Goal: Communication & Community: Share content

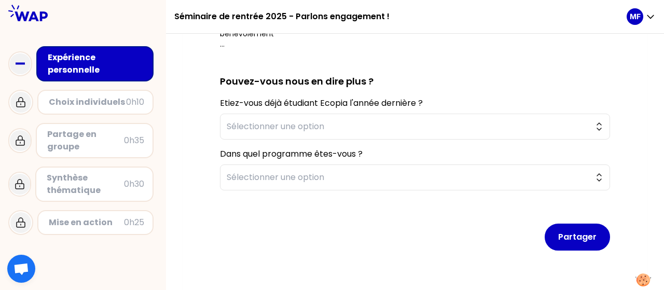
scroll to position [318, 0]
click at [258, 129] on span "Sélectionner une option" at bounding box center [408, 126] width 362 height 12
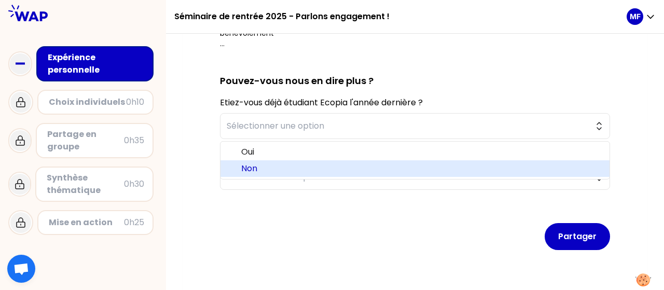
click at [263, 168] on span "Non" at bounding box center [421, 168] width 360 height 12
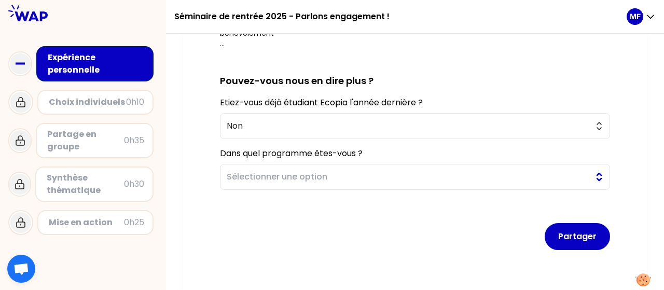
click at [247, 179] on span "Sélectionner une option" at bounding box center [408, 177] width 362 height 12
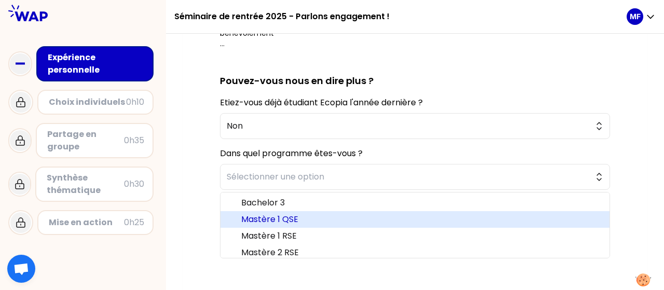
click at [280, 215] on span "Mastère 1 QSE" at bounding box center [421, 219] width 360 height 12
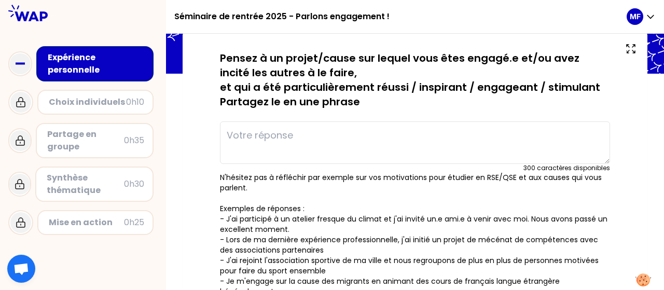
scroll to position [57, 0]
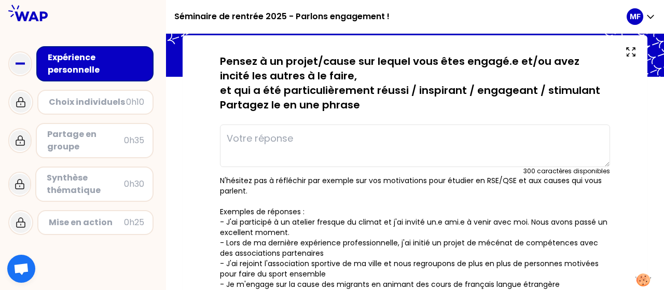
click at [276, 137] on textarea at bounding box center [415, 145] width 390 height 43
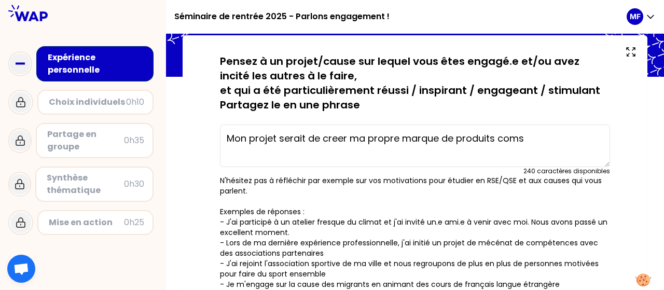
type textarea "Mon projet serait de creer ma propre marque de produits coms"
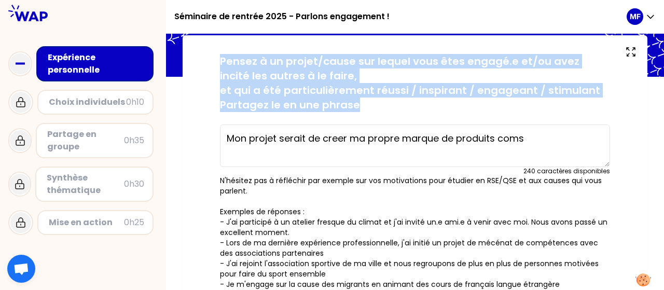
drag, startPoint x: 221, startPoint y: 60, endPoint x: 432, endPoint y: 104, distance: 216.1
click at [432, 104] on p "Pensez à un projet/cause sur lequel vous êtes engagé.e et/ou avez incité les au…" at bounding box center [415, 83] width 390 height 58
copy p "Pensez à un projet/cause sur lequel vous êtes engagé.e et/ou avez incité les au…"
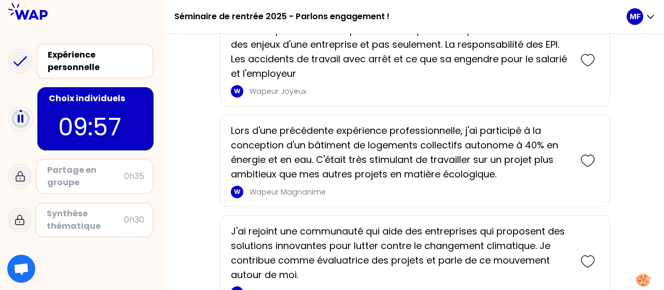
scroll to position [916, 0]
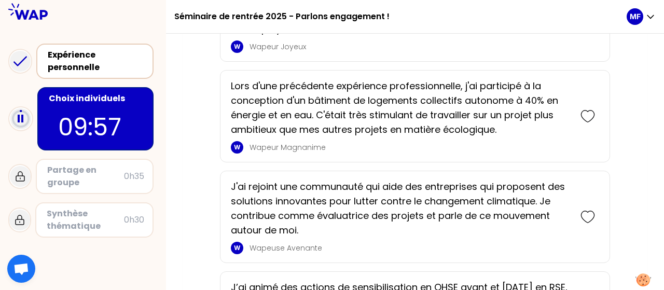
click at [82, 68] on div "Expérience personnelle" at bounding box center [96, 61] width 96 height 25
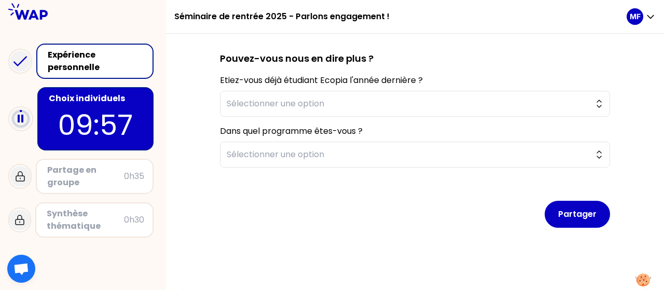
type textarea "Mon projet serait de creer ma propre marque de produits coms"
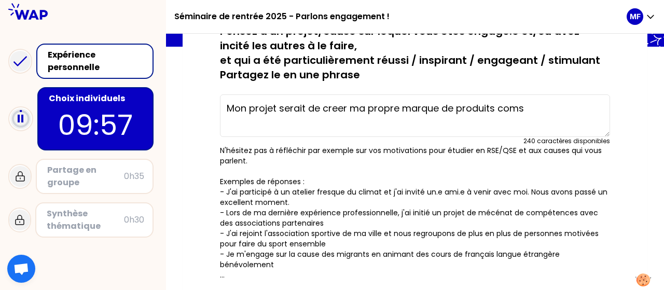
scroll to position [90, 0]
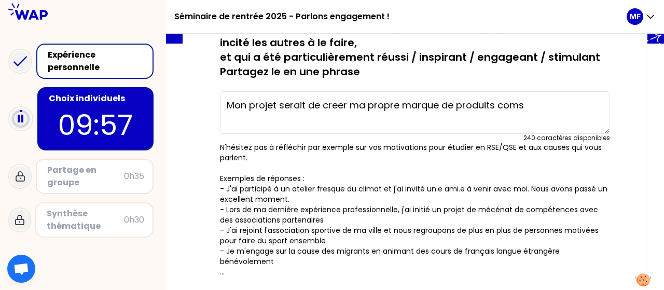
drag, startPoint x: 532, startPoint y: 110, endPoint x: 161, endPoint y: 132, distance: 371.8
click at [161, 132] on div "Séminaire de rentrée 2025 - Parlons engagement ! MF Expérience personnelle Choi…" at bounding box center [332, 145] width 664 height 290
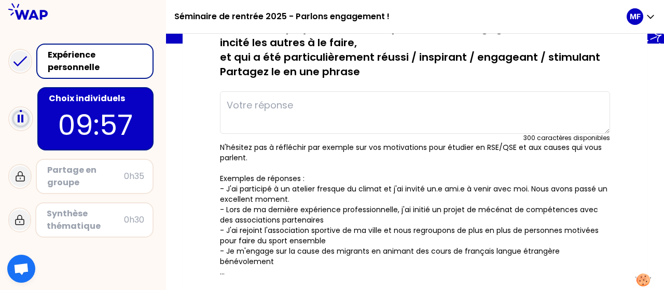
paste textarea "Mon objectif à long terme est de créer ma propre marque de cosmétiques : je veu…"
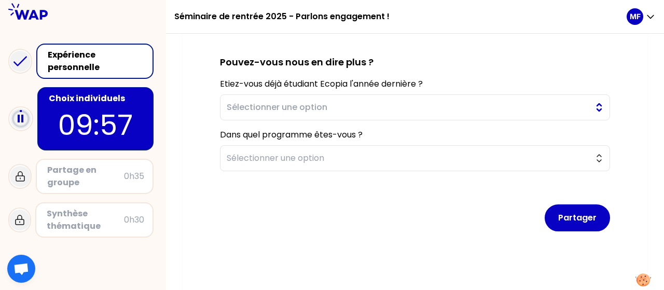
scroll to position [341, 0]
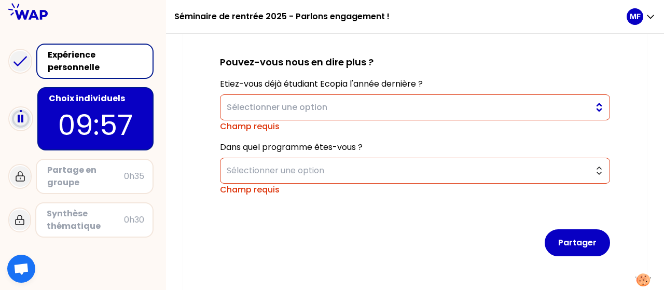
click at [293, 101] on span "Sélectionner une option" at bounding box center [408, 107] width 362 height 12
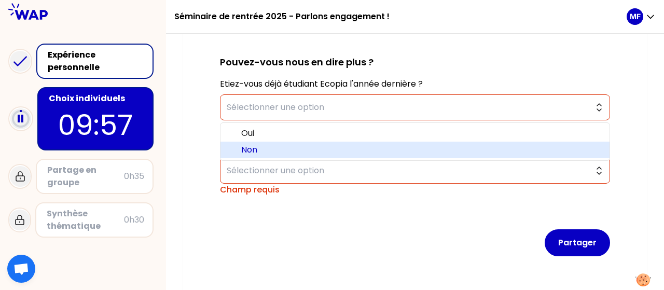
click at [275, 145] on span "Non" at bounding box center [421, 150] width 360 height 12
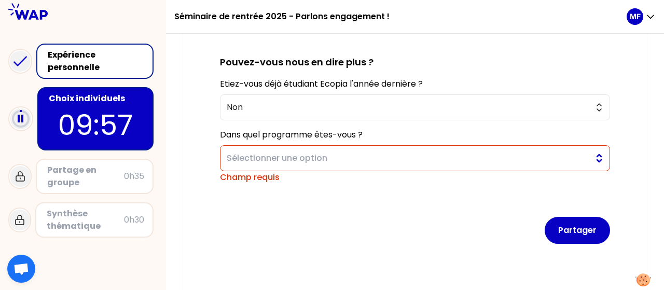
click at [277, 156] on span "Sélectionner une option" at bounding box center [408, 158] width 362 height 12
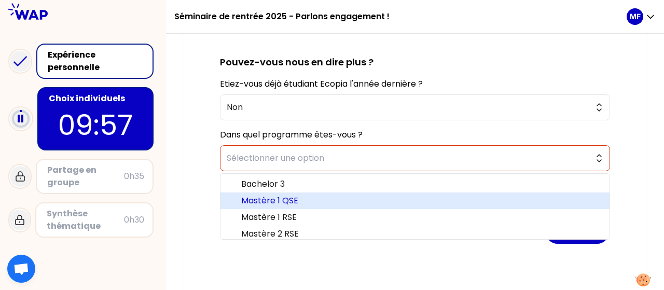
click at [272, 197] on span "Mastère 1 QSE" at bounding box center [421, 200] width 360 height 12
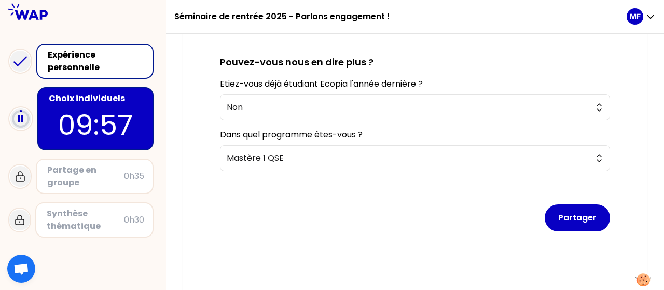
scroll to position [343, 0]
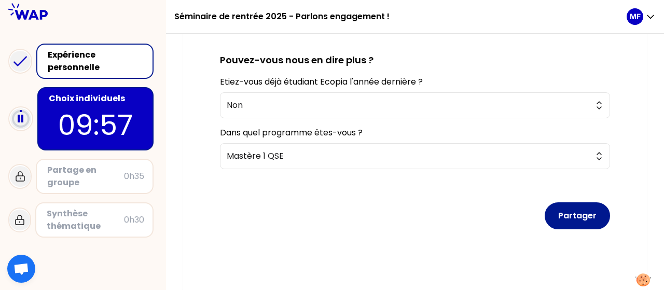
click at [588, 217] on button "Partager" at bounding box center [576, 215] width 65 height 27
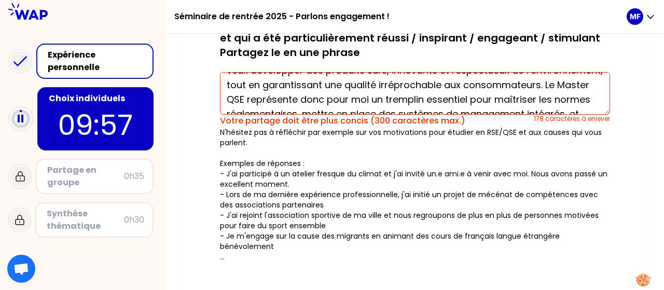
scroll to position [73, 0]
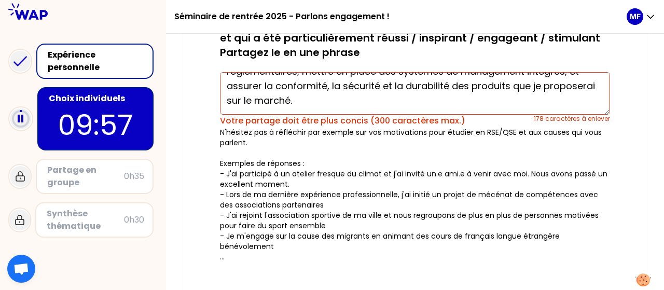
drag, startPoint x: 308, startPoint y: 96, endPoint x: 505, endPoint y: 150, distance: 204.1
click at [505, 150] on div "sauvegardé Pensez à un projet/cause sur lequel vous êtes engagé.e et/ou avez in…" at bounding box center [415, 132] width 390 height 260
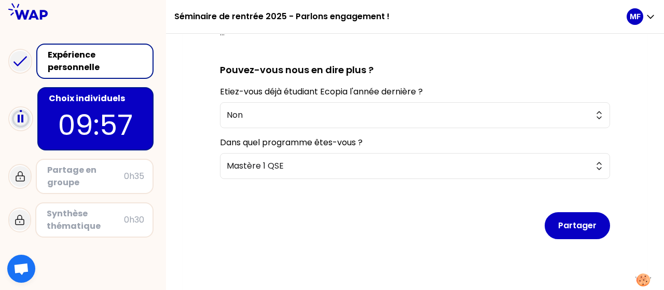
scroll to position [339, 0]
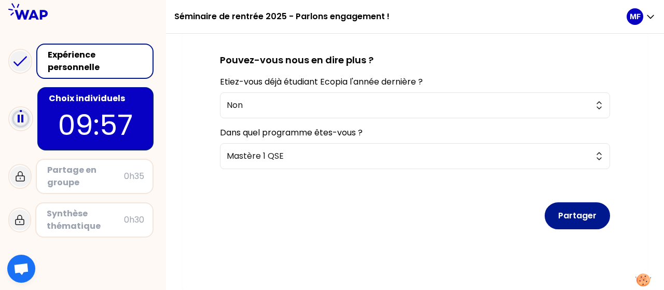
type textarea "Mon objectif à long terme est de créer ma propre marque de cosmétiques : je veu…"
click at [583, 217] on button "Partager" at bounding box center [576, 215] width 65 height 27
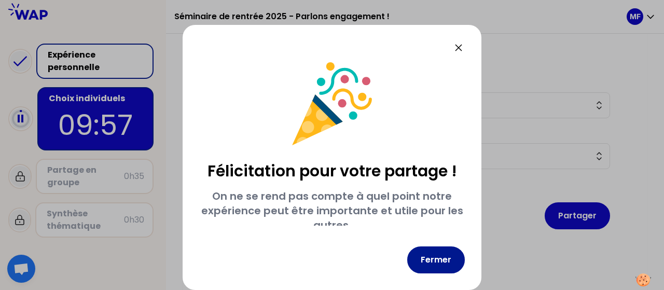
click at [432, 260] on button "Fermer" at bounding box center [436, 259] width 58 height 27
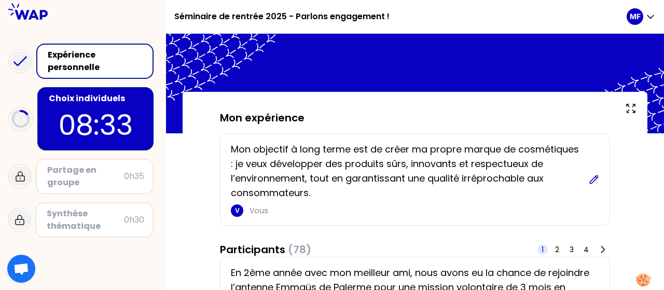
click at [593, 177] on icon at bounding box center [593, 179] width 10 height 10
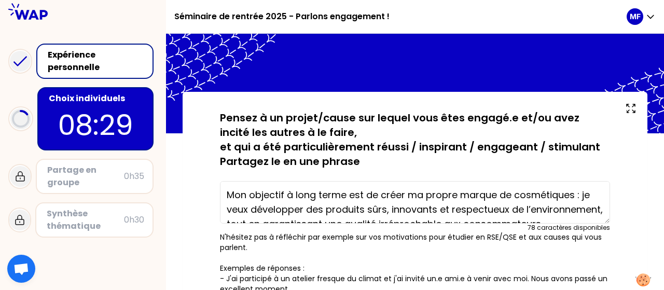
scroll to position [29, 0]
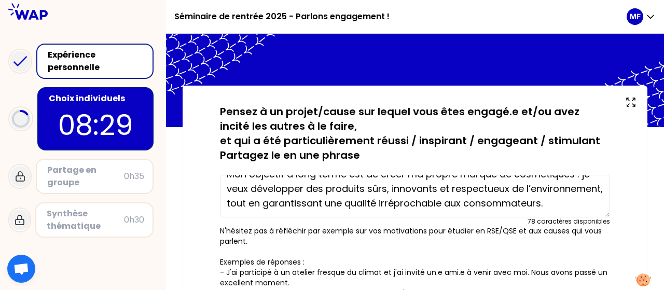
drag, startPoint x: 226, startPoint y: 194, endPoint x: 597, endPoint y: 283, distance: 381.2
click at [597, 283] on div "sauvegardé Pensez à un projet/cause sur lequel vous êtes engagé.e et/ou avez in…" at bounding box center [415, 232] width 390 height 256
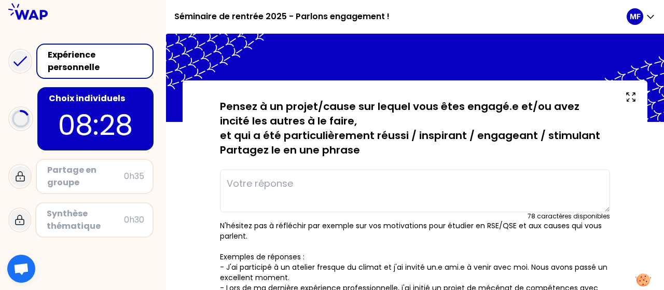
scroll to position [0, 0]
paste textarea "Mon expérience chez Alepia, une entreprise spécialisée dans les cosmétiques nat…"
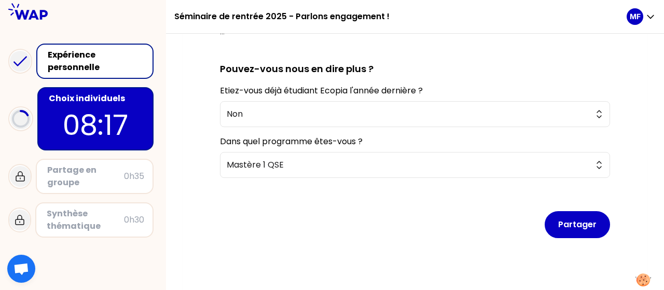
scroll to position [339, 0]
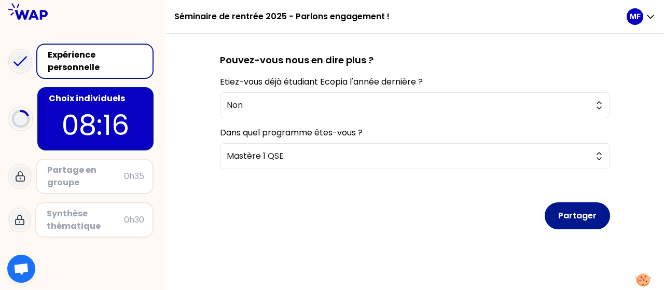
type textarea "Mon expérience chez Alepia, une entreprise spécialisée dans les cosmétiques nat…"
click at [572, 206] on button "Partager" at bounding box center [576, 215] width 65 height 27
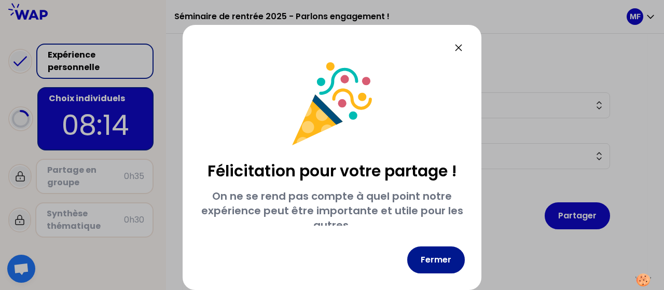
click at [428, 259] on button "Fermer" at bounding box center [436, 259] width 58 height 27
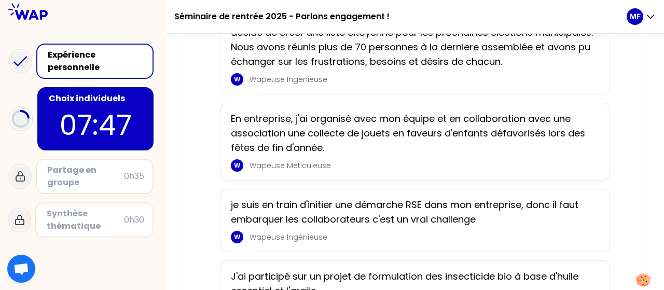
scroll to position [370, 0]
click at [380, 209] on div "je suis en train d'initier une démarche RSE dans mon entreprise, donc il faut e…" at bounding box center [415, 219] width 390 height 63
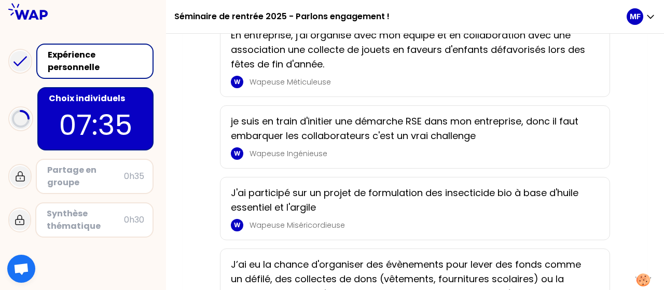
scroll to position [456, 0]
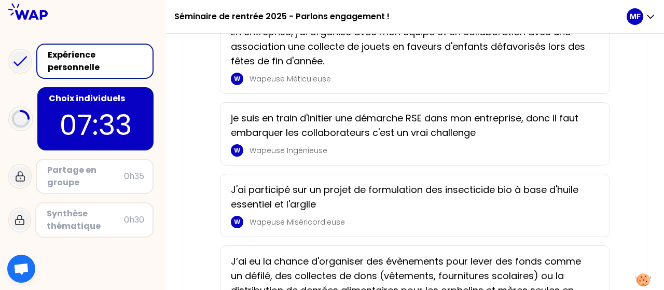
click at [288, 82] on div "En entreprise, j'ai organisé avec mon équipe et en collaboration avec une assoc…" at bounding box center [415, 55] width 368 height 60
click at [266, 85] on div "W Wapeuse Méticuleuse" at bounding box center [412, 79] width 362 height 12
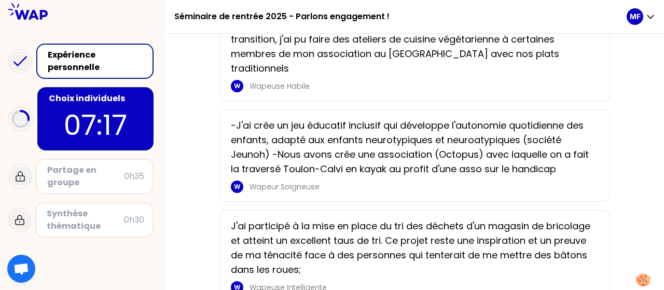
scroll to position [1894, 0]
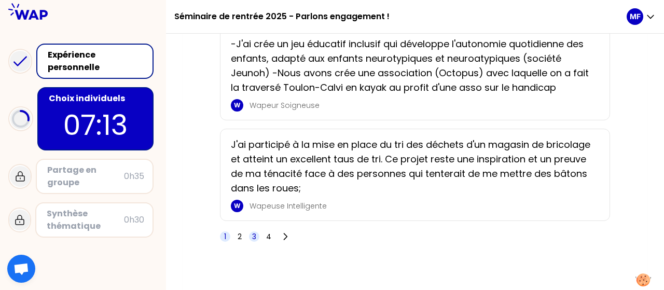
click at [254, 231] on span "3" at bounding box center [254, 236] width 4 height 10
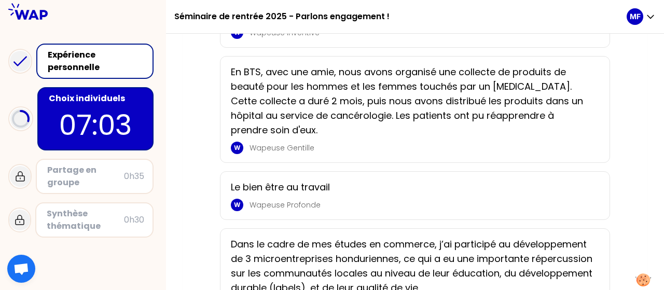
scroll to position [1751, 0]
click at [95, 111] on p "06:57" at bounding box center [95, 125] width 97 height 40
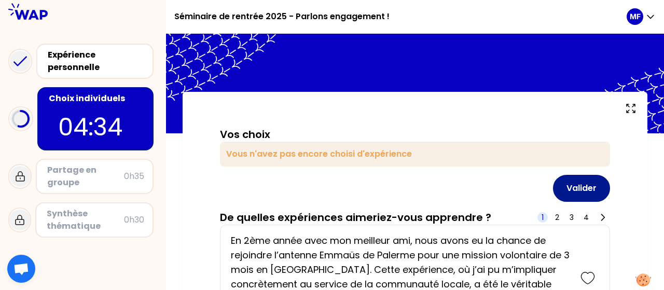
click at [564, 187] on button "Valider" at bounding box center [581, 188] width 57 height 27
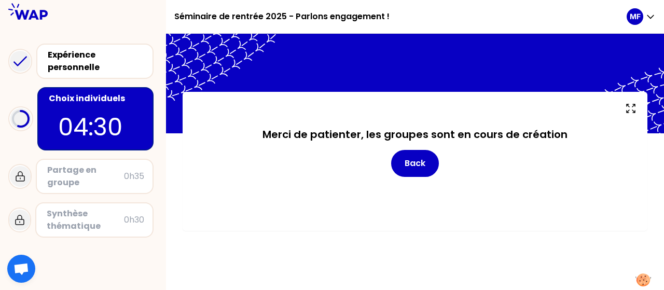
click at [441, 77] on div at bounding box center [415, 84] width 498 height 100
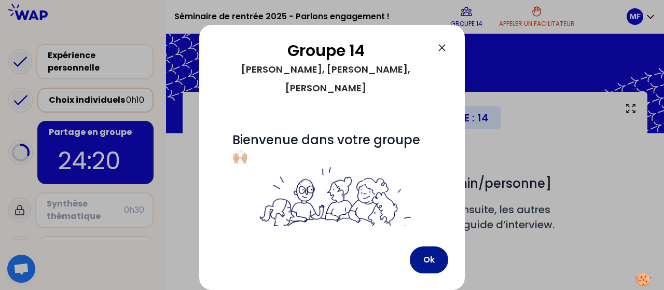
click at [420, 256] on button "Ok" at bounding box center [429, 259] width 38 height 27
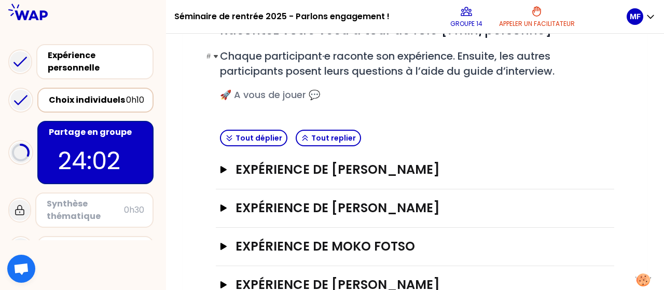
scroll to position [186, 0]
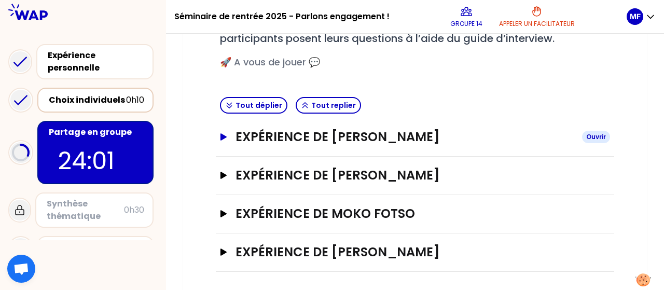
click at [227, 134] on icon "button" at bounding box center [223, 136] width 8 height 7
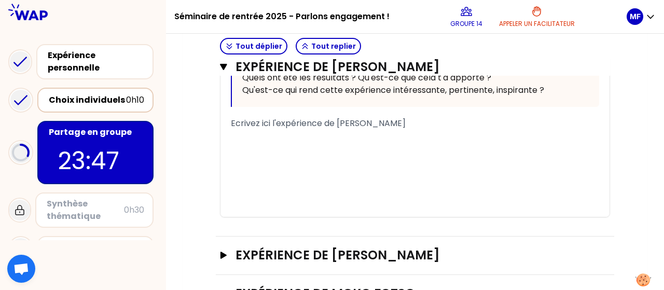
scroll to position [601, 0]
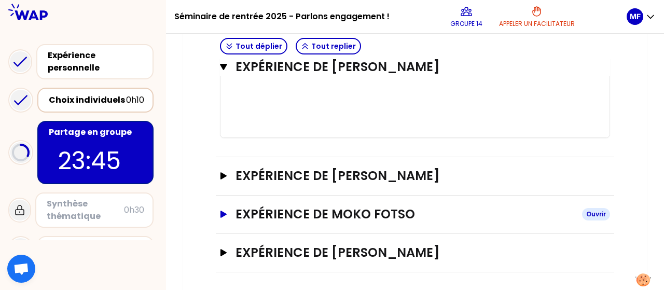
click at [220, 214] on icon "button" at bounding box center [223, 214] width 6 height 7
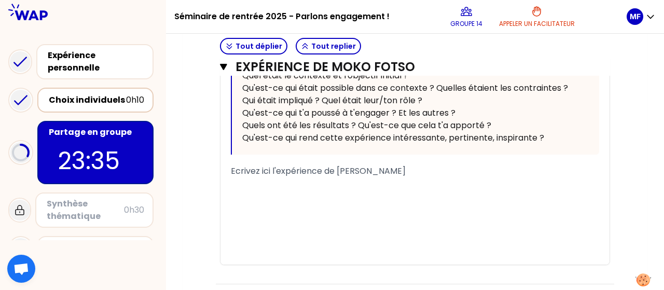
scroll to position [1037, 0]
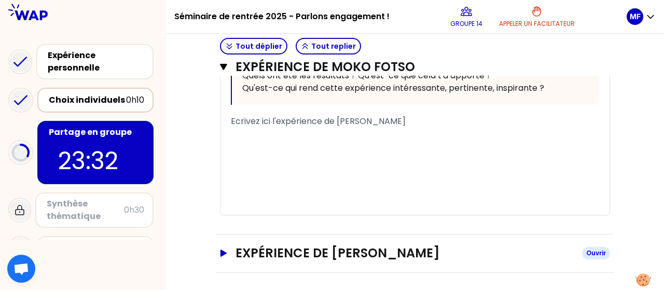
click at [224, 249] on icon "button" at bounding box center [223, 252] width 6 height 7
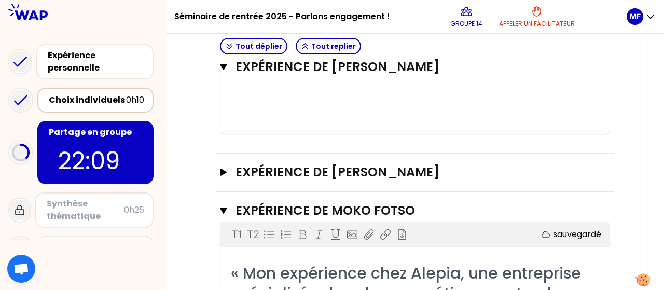
scroll to position [612, 0]
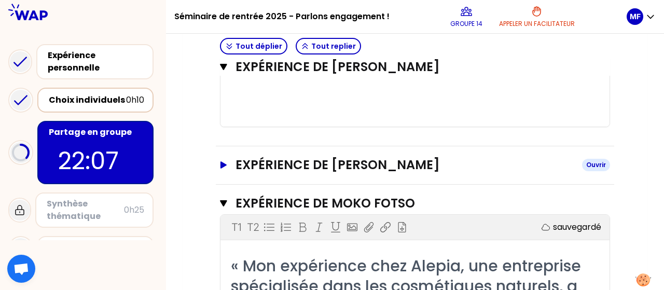
click at [235, 171] on h3 "Expérience de [PERSON_NAME]" at bounding box center [404, 165] width 338 height 17
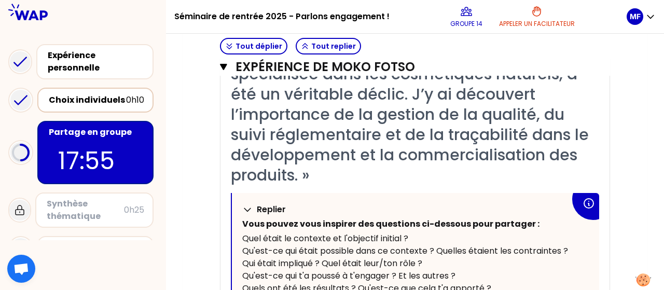
scroll to position [1243, 0]
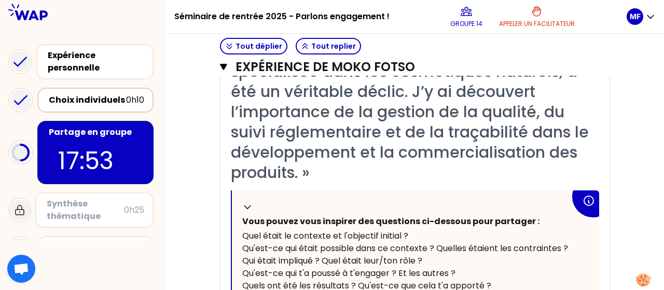
drag, startPoint x: 311, startPoint y: 240, endPoint x: 277, endPoint y: 196, distance: 55.5
click at [277, 196] on div "Replier Vous pouvez vous inspirer des questions ci-dessous pour partager : Quel…" at bounding box center [415, 252] width 367 height 124
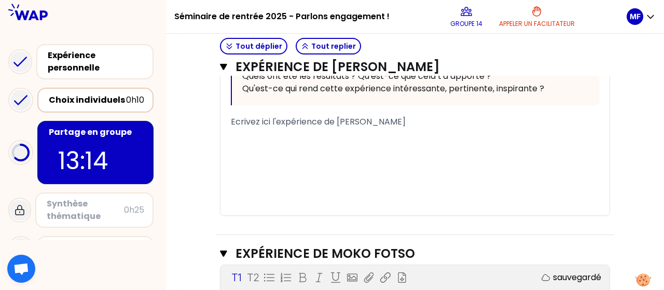
scroll to position [978, 0]
click at [283, 155] on div "﻿" at bounding box center [415, 158] width 368 height 12
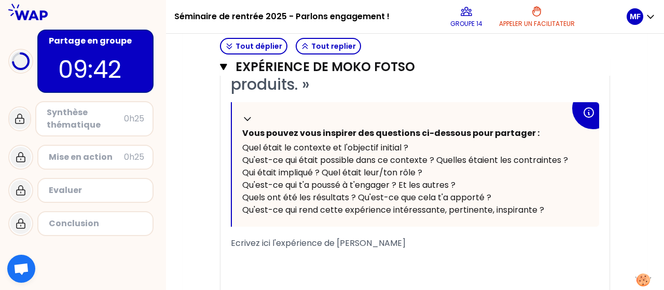
scroll to position [1370, 0]
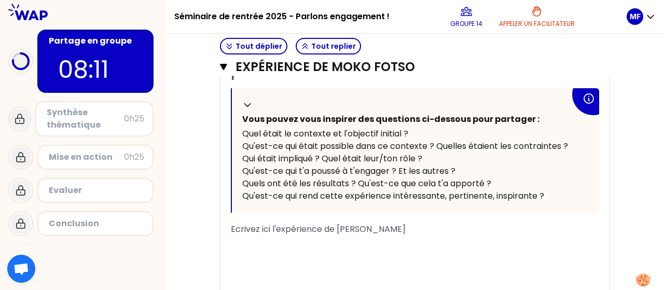
click at [387, 227] on div "Ecrivez ici l'expérience de [PERSON_NAME]" at bounding box center [415, 229] width 368 height 12
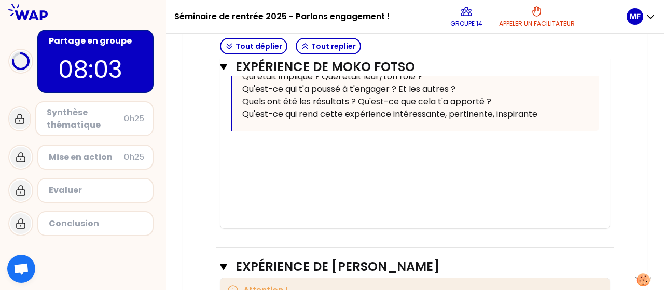
scroll to position [1453, 0]
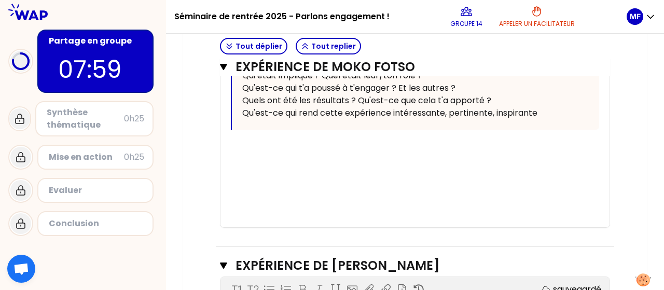
click at [258, 140] on div "﻿" at bounding box center [415, 146] width 368 height 12
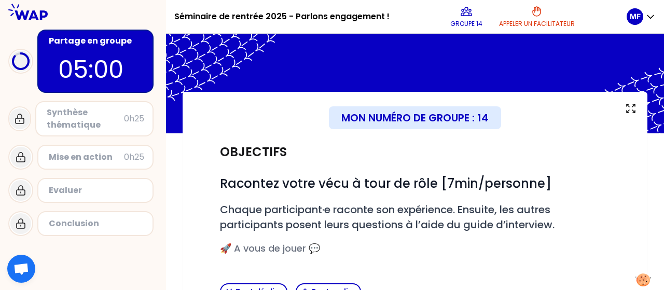
scroll to position [0, 0]
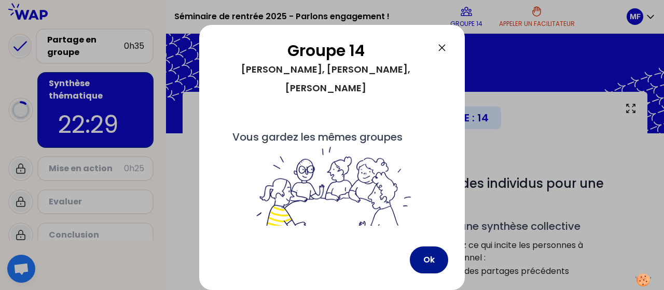
click at [430, 264] on button "Ok" at bounding box center [429, 259] width 38 height 27
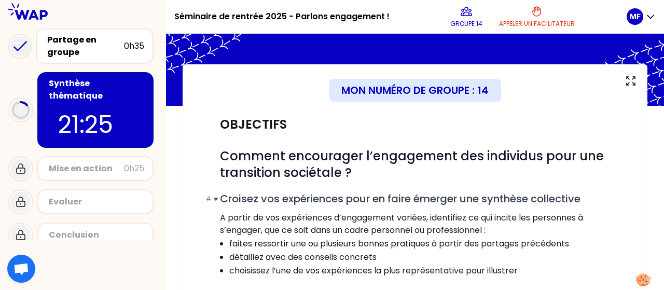
scroll to position [24, 0]
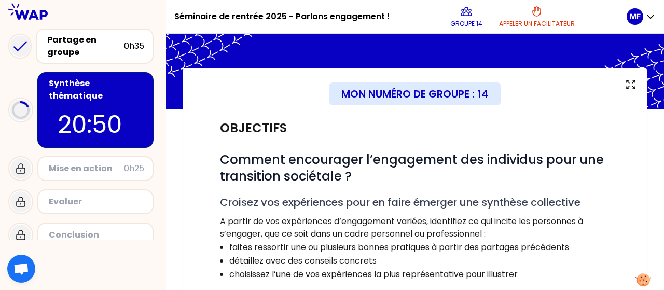
drag, startPoint x: 219, startPoint y: 153, endPoint x: 365, endPoint y: 231, distance: 165.9
click at [365, 231] on div "Objectifs # Comment encourager l’engagement des individus pour une transition s…" at bounding box center [415, 210] width 398 height 202
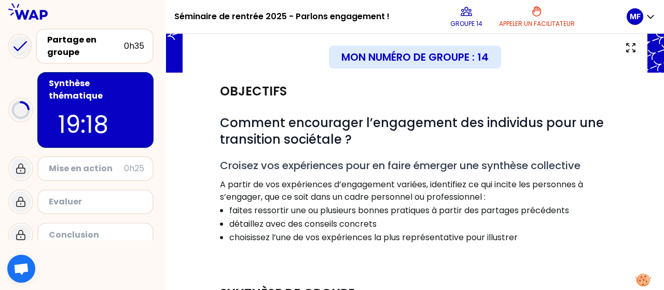
scroll to position [63, 0]
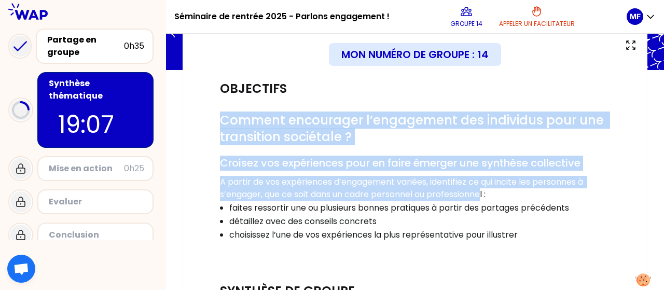
drag, startPoint x: 220, startPoint y: 118, endPoint x: 485, endPoint y: 195, distance: 276.5
click at [485, 195] on div "# Comment encourager l’engagement des individus pour une transition sociétale ?…" at bounding box center [415, 183] width 390 height 142
copy div "Comment encourager l’engagement des individus pour une transition sociétale ? #…"
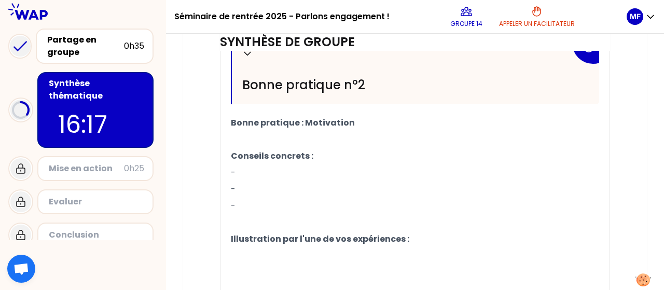
scroll to position [618, 0]
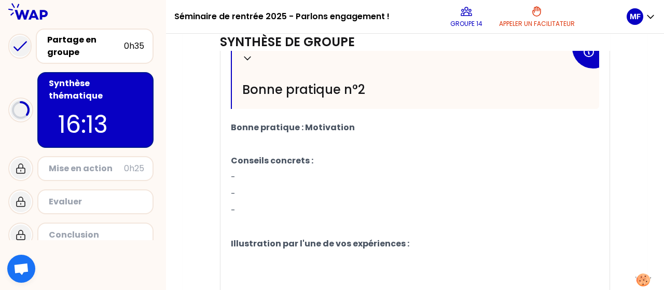
drag, startPoint x: 229, startPoint y: 124, endPoint x: 308, endPoint y: 205, distance: 114.0
click at [308, 205] on div "Replier Bonne pratique n°1 Bonne pratique : Sensibilisation ﻿ Conseils concrets…" at bounding box center [414, 58] width 389 height 554
drag, startPoint x: 230, startPoint y: 124, endPoint x: 307, endPoint y: 15, distance: 133.6
click at [307, 15] on div "Séminaire de rentrée 2025 - Parlons engagement ! Groupe 14 Appeler un facilitat…" at bounding box center [415, 145] width 498 height 290
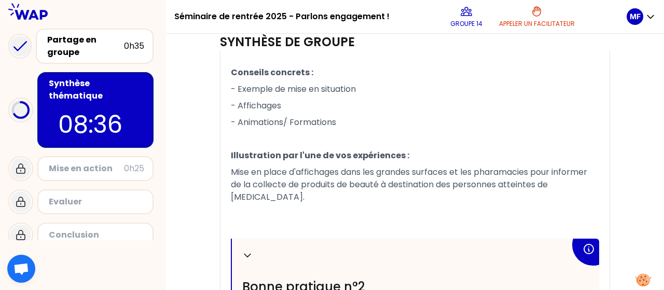
scroll to position [445, 0]
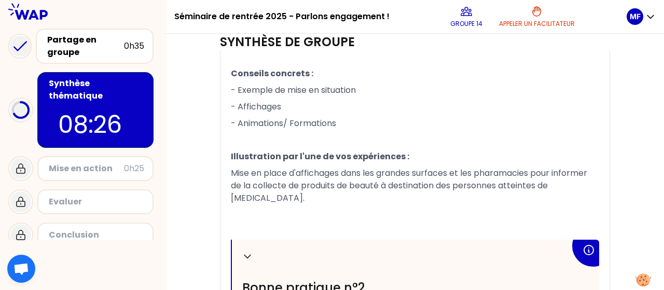
click at [503, 173] on span "Mise en place d'affichages dans les grandes surfaces et les pharamacies pour in…" at bounding box center [410, 185] width 358 height 37
click at [493, 250] on div "Replier" at bounding box center [404, 256] width 324 height 12
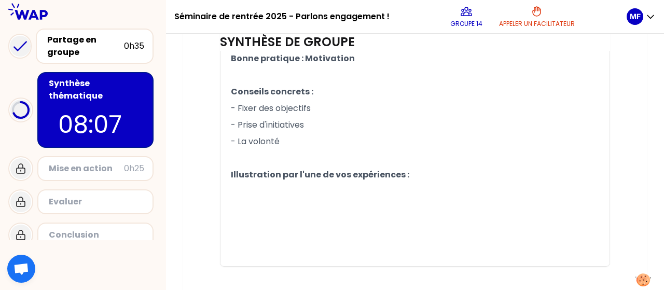
scroll to position [678, 0]
click at [422, 183] on p "﻿" at bounding box center [415, 191] width 368 height 17
click at [425, 166] on p "Illustration par l'une de vos expériences :" at bounding box center [415, 174] width 368 height 17
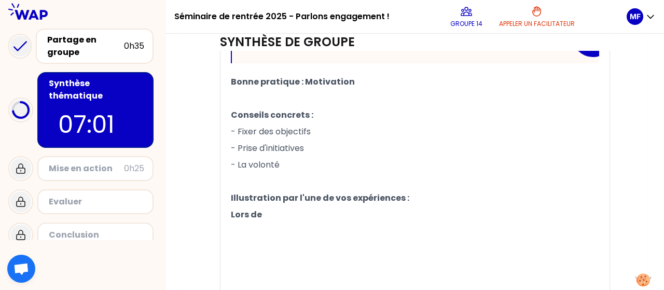
scroll to position [655, 0]
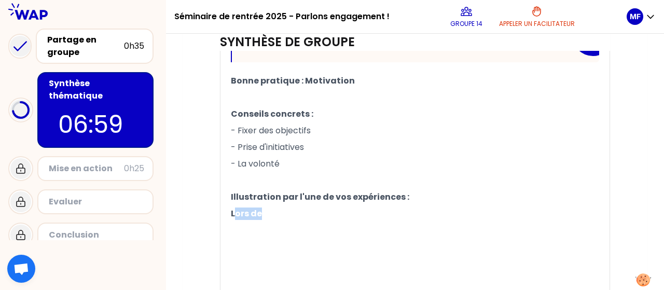
drag, startPoint x: 261, startPoint y: 198, endPoint x: 233, endPoint y: 200, distance: 28.0
click at [233, 207] on span "Lors de" at bounding box center [246, 213] width 31 height 12
click at [316, 172] on p "﻿" at bounding box center [415, 180] width 368 height 17
click at [290, 206] on p "Lors de" at bounding box center [415, 213] width 368 height 17
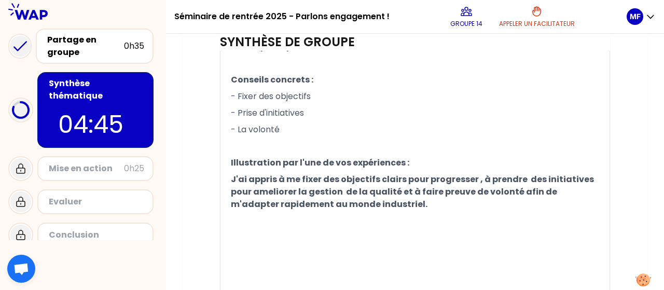
scroll to position [686, 0]
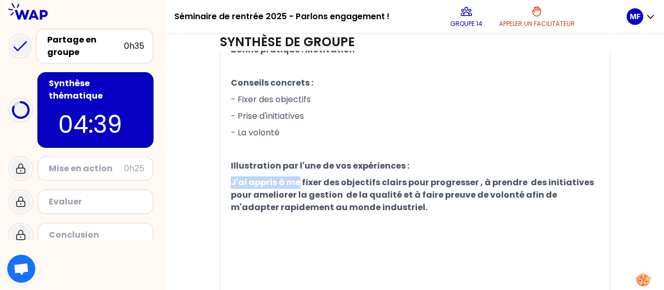
drag, startPoint x: 296, startPoint y: 170, endPoint x: 218, endPoint y: 163, distance: 78.6
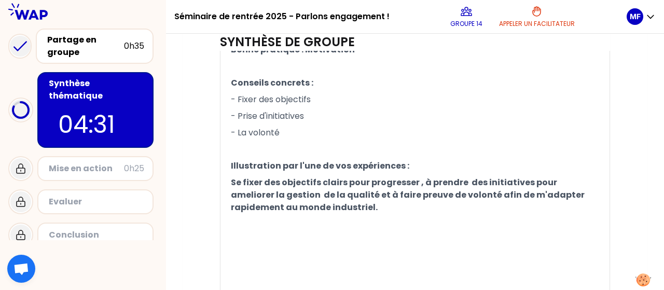
click at [425, 176] on span "Se fixer des objectifs clairs pour progresser , à prendre des initiatives pour …" at bounding box center [408, 194] width 355 height 37
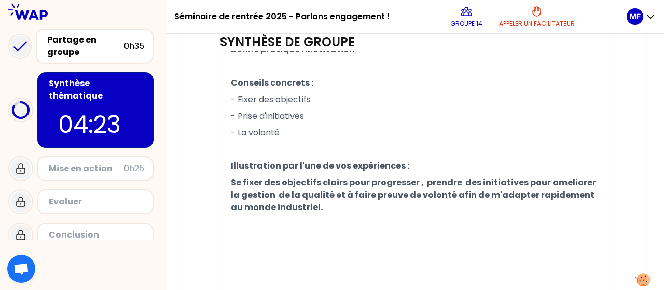
click at [477, 180] on span "Se fixer des objectifs clairs pour progresser , prendre des initiatives pour am…" at bounding box center [414, 194] width 367 height 37
click at [353, 216] on p "﻿" at bounding box center [415, 224] width 368 height 17
click at [338, 183] on span "Se fixer des objectifs clairs pour progresser , prendre des initiatives pour am…" at bounding box center [414, 194] width 367 height 37
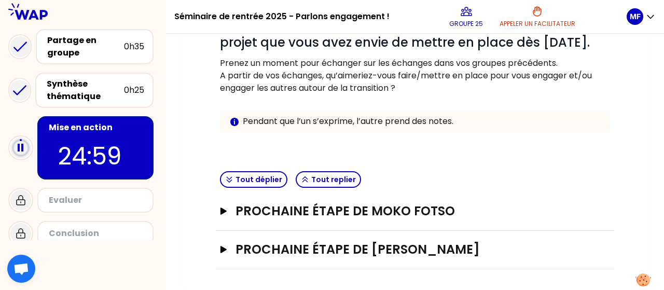
scroll to position [173, 0]
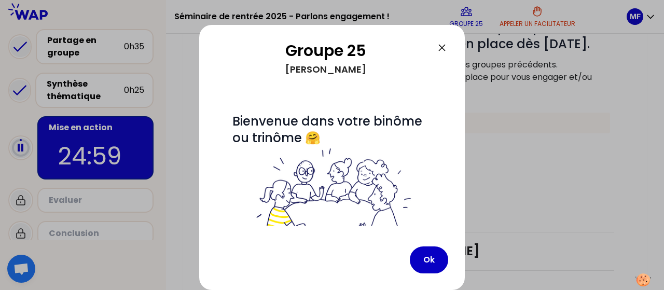
click at [448, 261] on div "Groupe 25 [PERSON_NAME] # Bienvenue dans votre binôme ou trinôme 🤗 Ok" at bounding box center [331, 157] width 265 height 265
drag, startPoint x: 448, startPoint y: 261, endPoint x: 437, endPoint y: 261, distance: 11.4
click at [437, 261] on div "Groupe 25 [PERSON_NAME] # Bienvenue dans votre binôme ou trinôme 🤗 Ok" at bounding box center [331, 157] width 265 height 265
click at [437, 261] on button "Ok" at bounding box center [429, 259] width 38 height 27
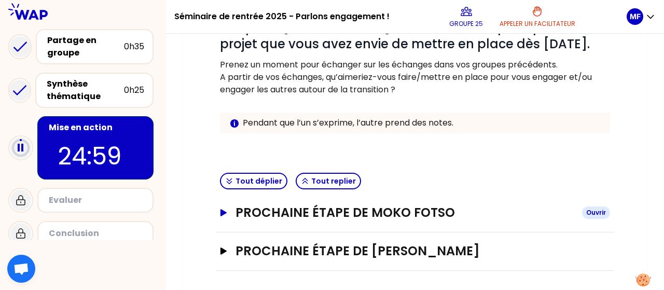
click at [272, 215] on h3 "Prochaine étape de Moko fotso" at bounding box center [404, 212] width 338 height 17
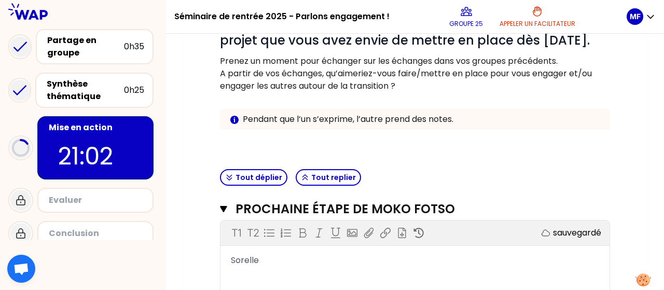
scroll to position [172, 0]
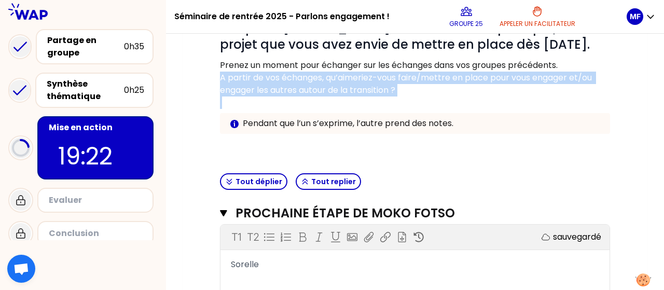
drag, startPoint x: 220, startPoint y: 77, endPoint x: 408, endPoint y: 97, distance: 188.8
click at [408, 97] on div "# Vous avez sans doute été inspiré.e par les expériences de vos pairs. [PERSON_…" at bounding box center [415, 76] width 390 height 147
copy p "A partir de vos échanges, qu’aimeriez-vous faire/mettre en place pour vous enga…"
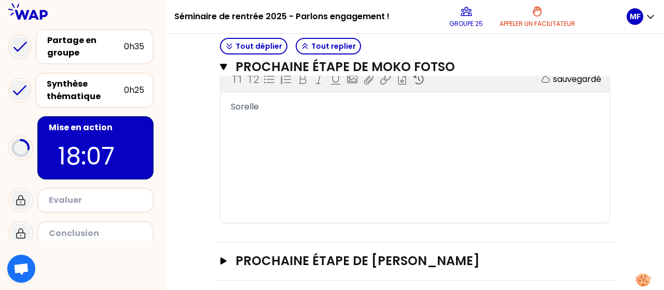
scroll to position [339, 0]
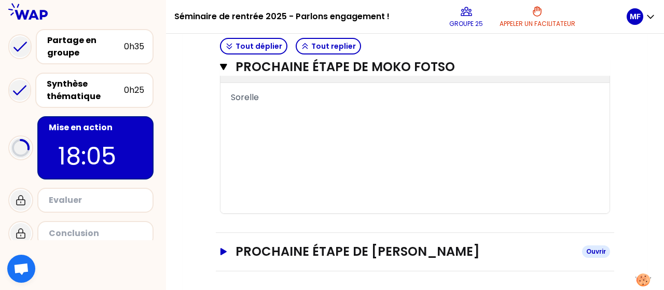
click at [229, 250] on button "Prochaine étape de [PERSON_NAME]" at bounding box center [415, 251] width 390 height 17
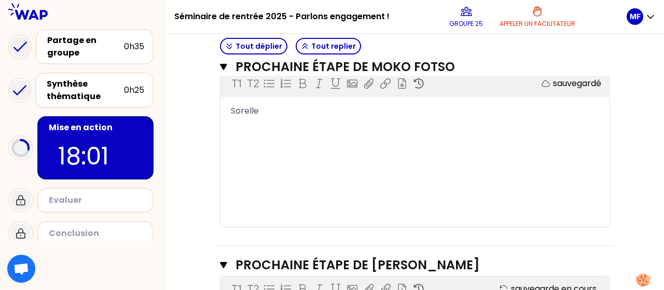
scroll to position [325, 0]
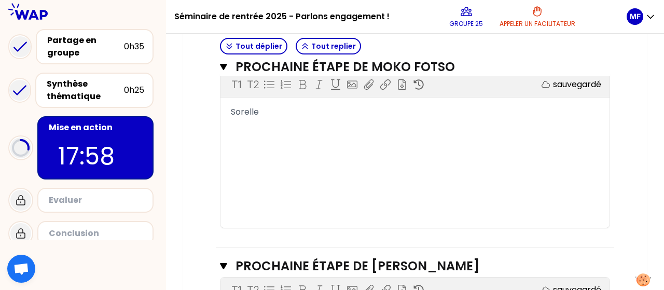
click at [284, 108] on div "Sorelle" at bounding box center [415, 112] width 368 height 12
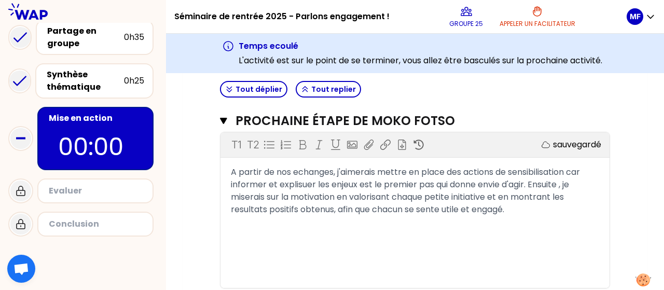
scroll to position [305, 0]
